Goal: Task Accomplishment & Management: Use online tool/utility

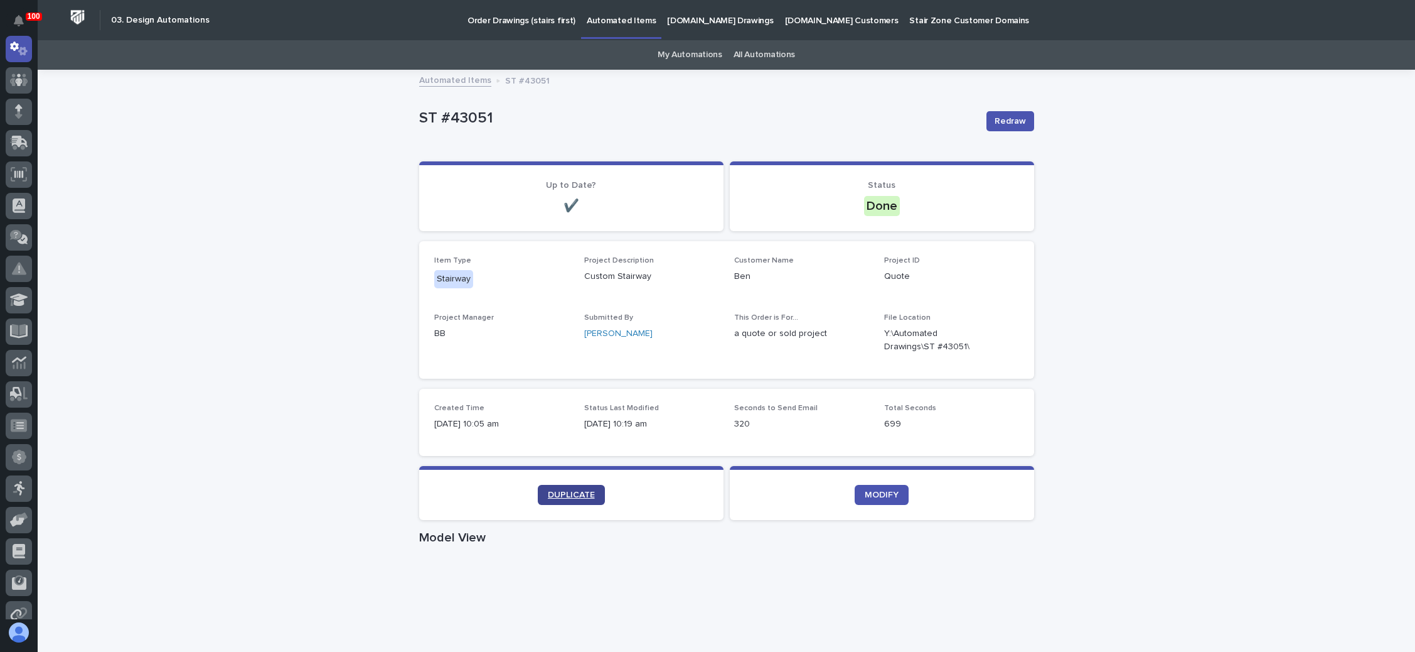
click at [572, 488] on link "DUPLICATE" at bounding box center [571, 495] width 67 height 20
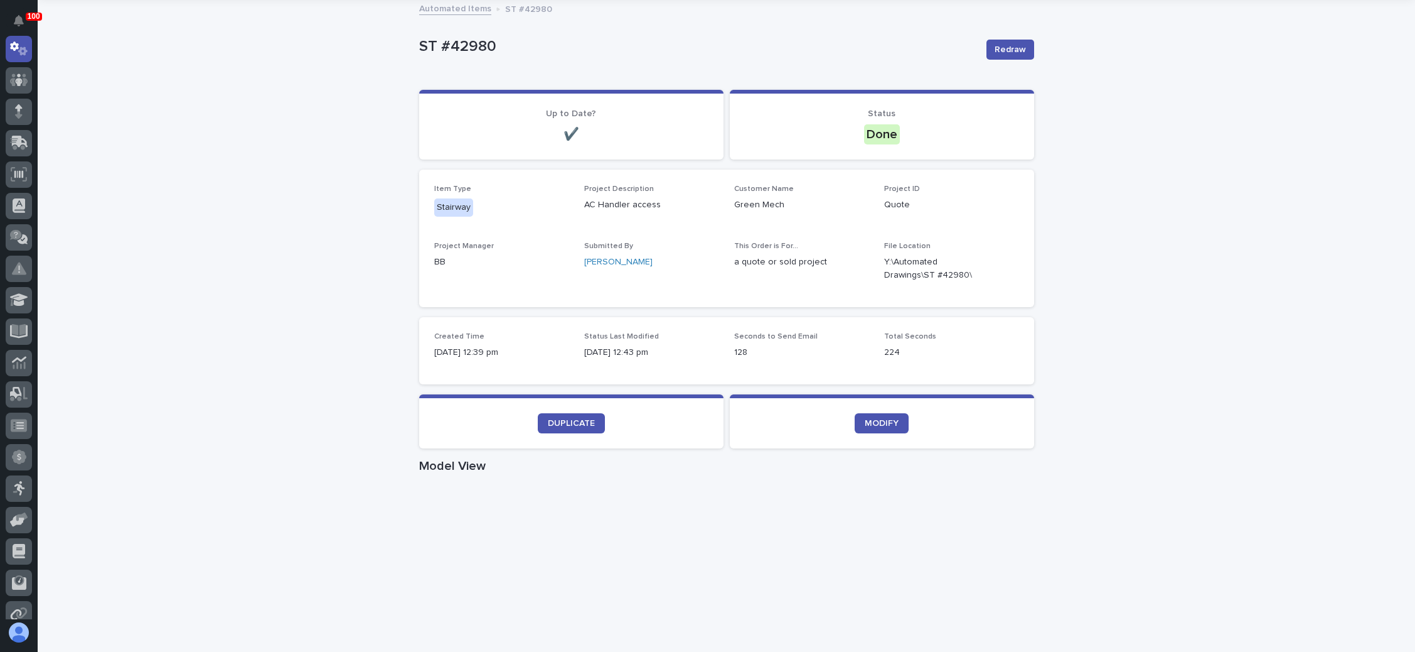
scroll to position [94, 0]
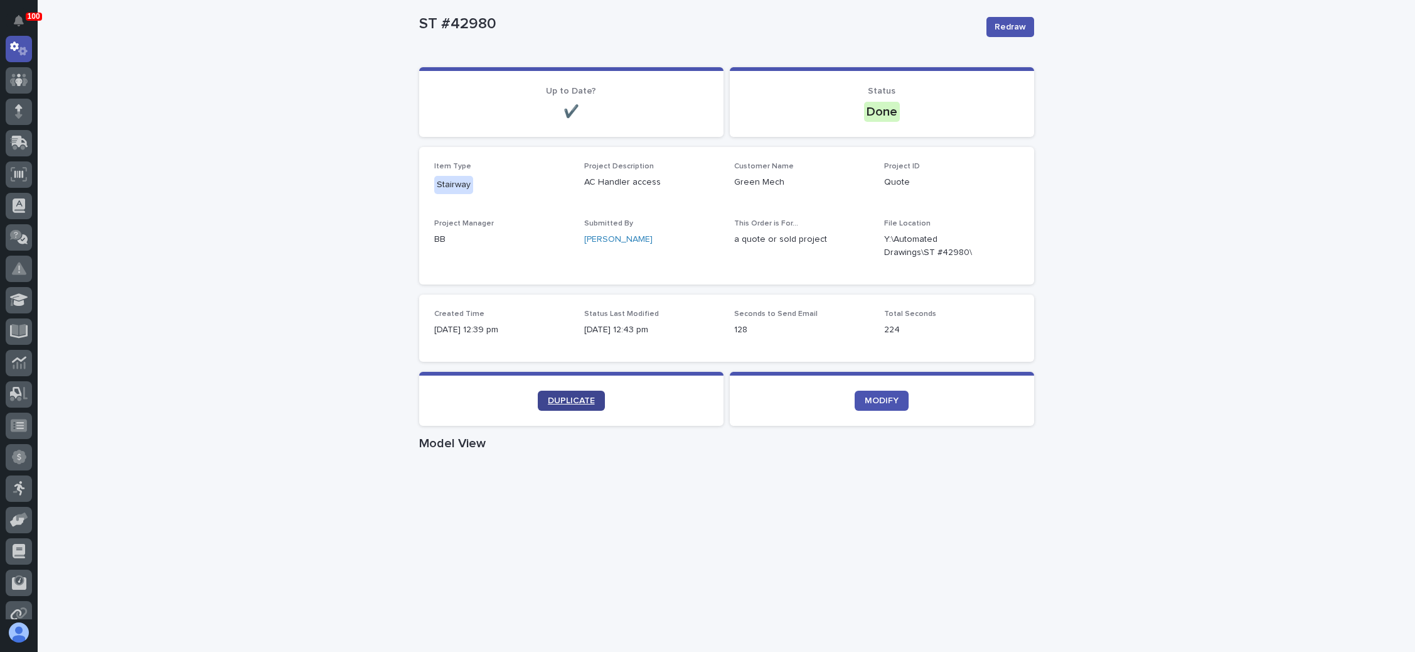
click at [580, 397] on span "DUPLICATE" at bounding box center [571, 400] width 47 height 9
